Goal: Transaction & Acquisition: Purchase product/service

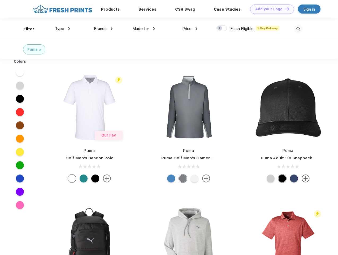
scroll to position [0, 0]
click at [270, 9] on link "Add your Logo Design Tool" at bounding box center [272, 9] width 44 height 9
click at [0, 0] on div "Design Tool" at bounding box center [0, 0] width 0 height 0
click at [284, 9] on link "Add your Logo Design Tool" at bounding box center [272, 9] width 44 height 9
click at [25, 29] on div "Filter" at bounding box center [29, 29] width 11 height 6
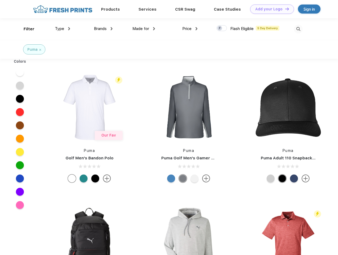
click at [63, 29] on span "Type" at bounding box center [59, 28] width 9 height 5
click at [103, 29] on span "Brands" at bounding box center [100, 28] width 13 height 5
click at [144, 29] on span "Made for" at bounding box center [140, 28] width 17 height 5
click at [190, 29] on span "Price" at bounding box center [186, 28] width 9 height 5
click at [222, 28] on div at bounding box center [221, 28] width 10 height 6
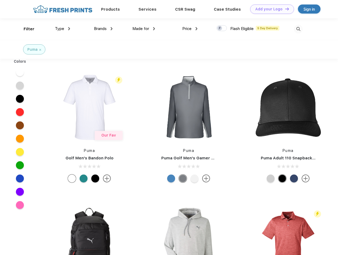
click at [220, 28] on input "checkbox" at bounding box center [217, 26] width 3 height 3
click at [298, 29] on img at bounding box center [298, 29] width 9 height 9
